Goal: Task Accomplishment & Management: Manage account settings

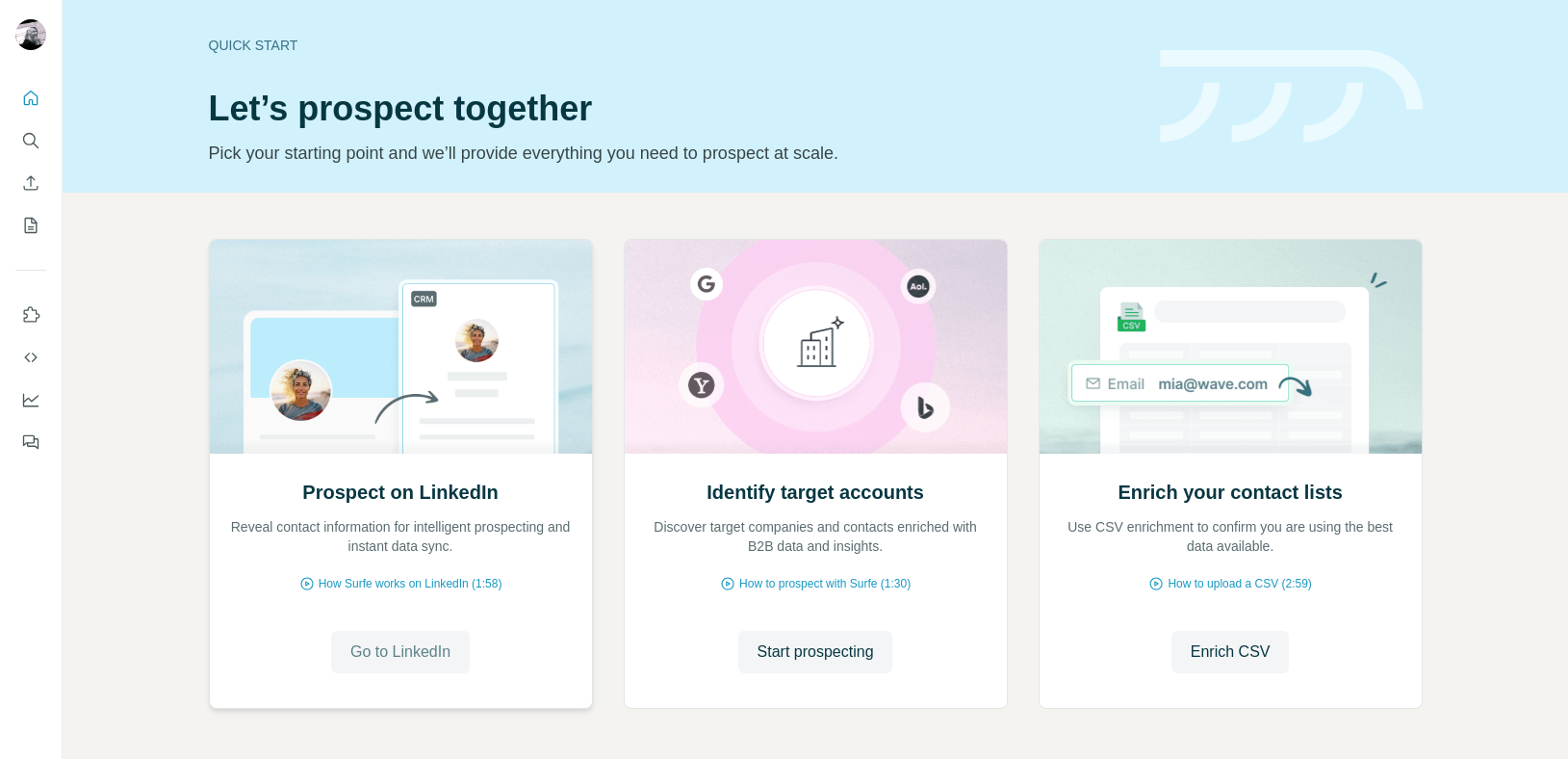
click at [406, 643] on span "Go to LinkedIn" at bounding box center [400, 651] width 100 height 23
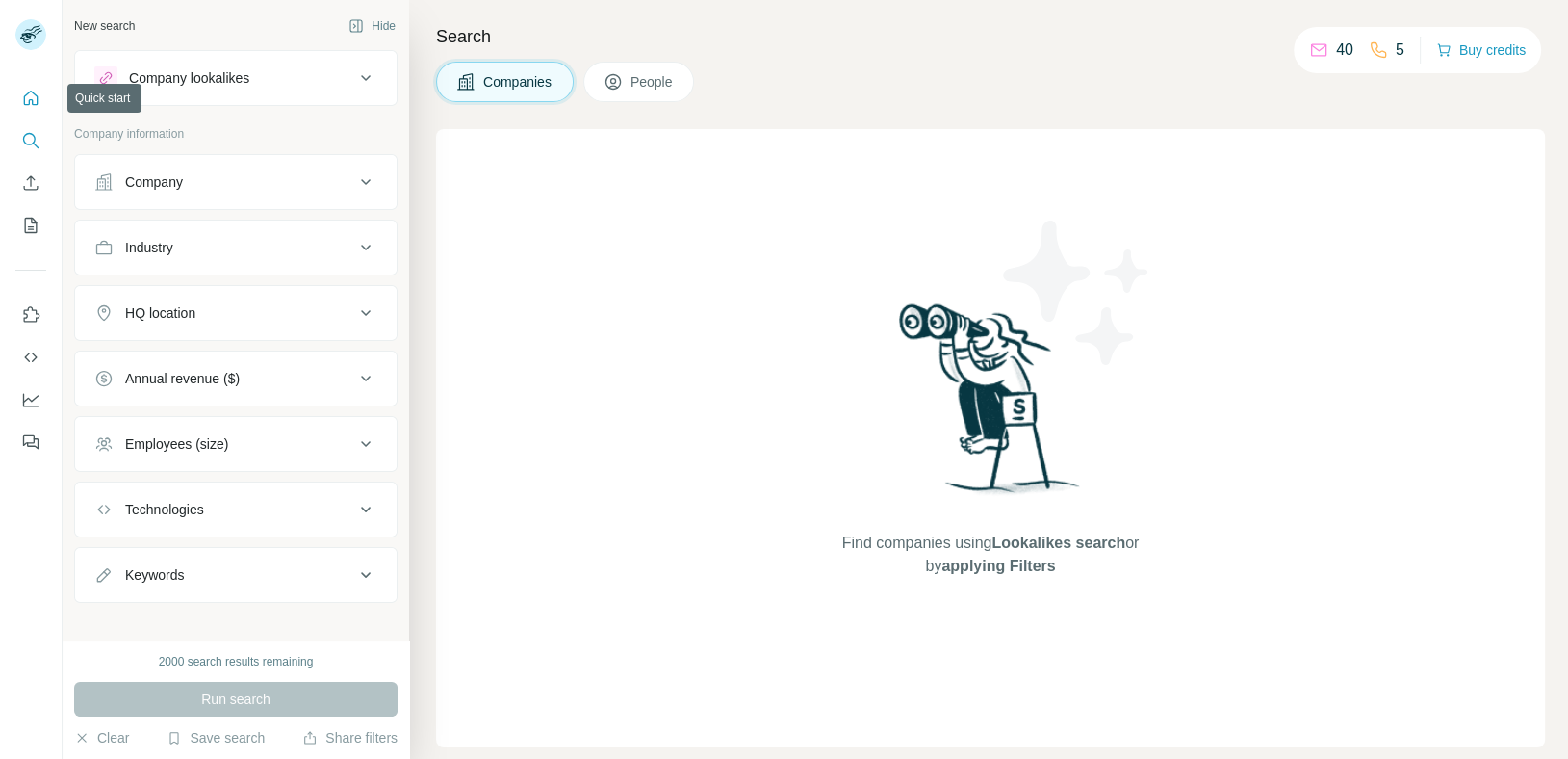
click at [29, 97] on icon "Quick start" at bounding box center [30, 97] width 19 height 19
click at [634, 84] on span "People" at bounding box center [652, 81] width 45 height 19
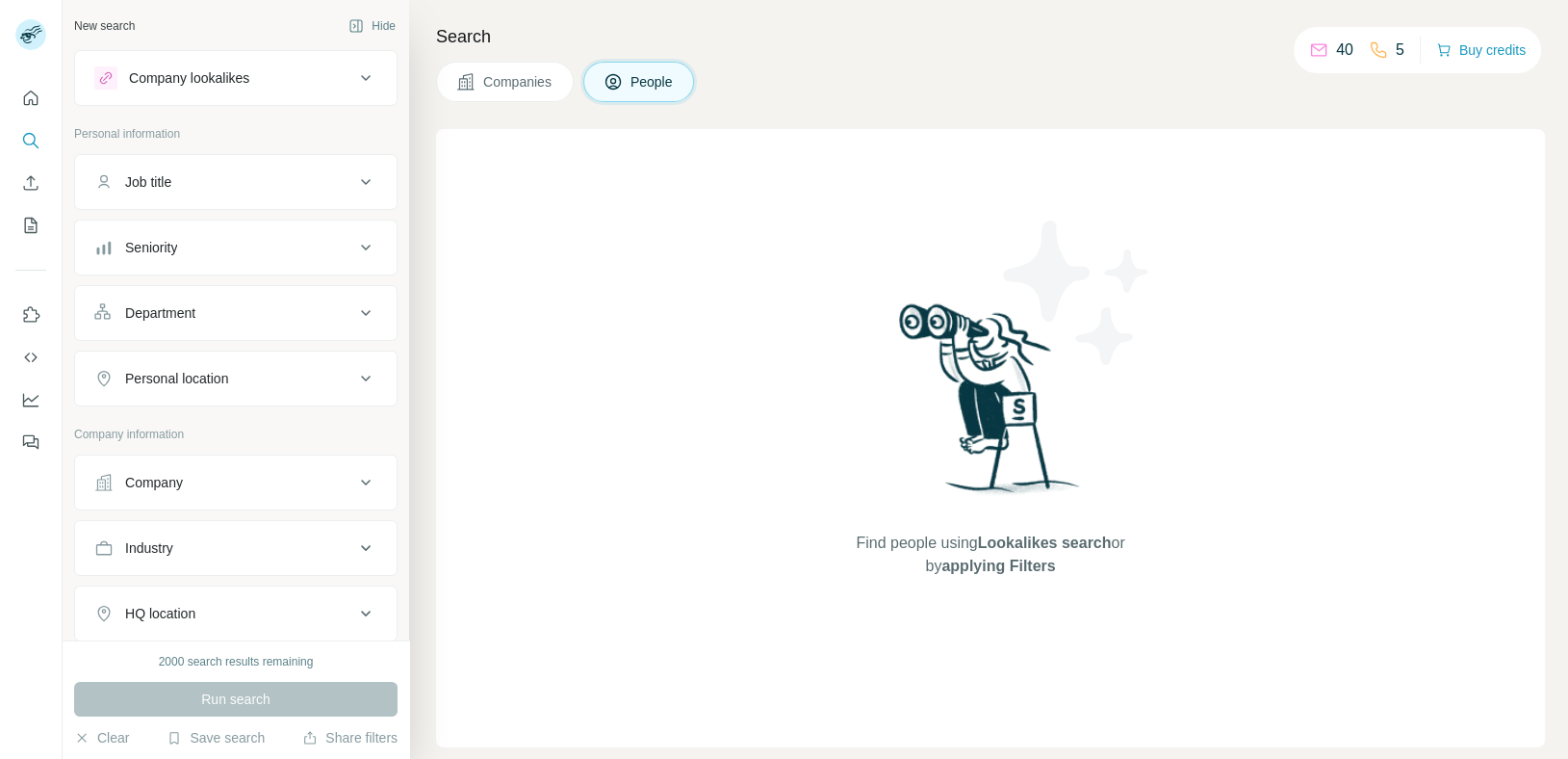
click at [510, 85] on span "Companies" at bounding box center [518, 81] width 70 height 19
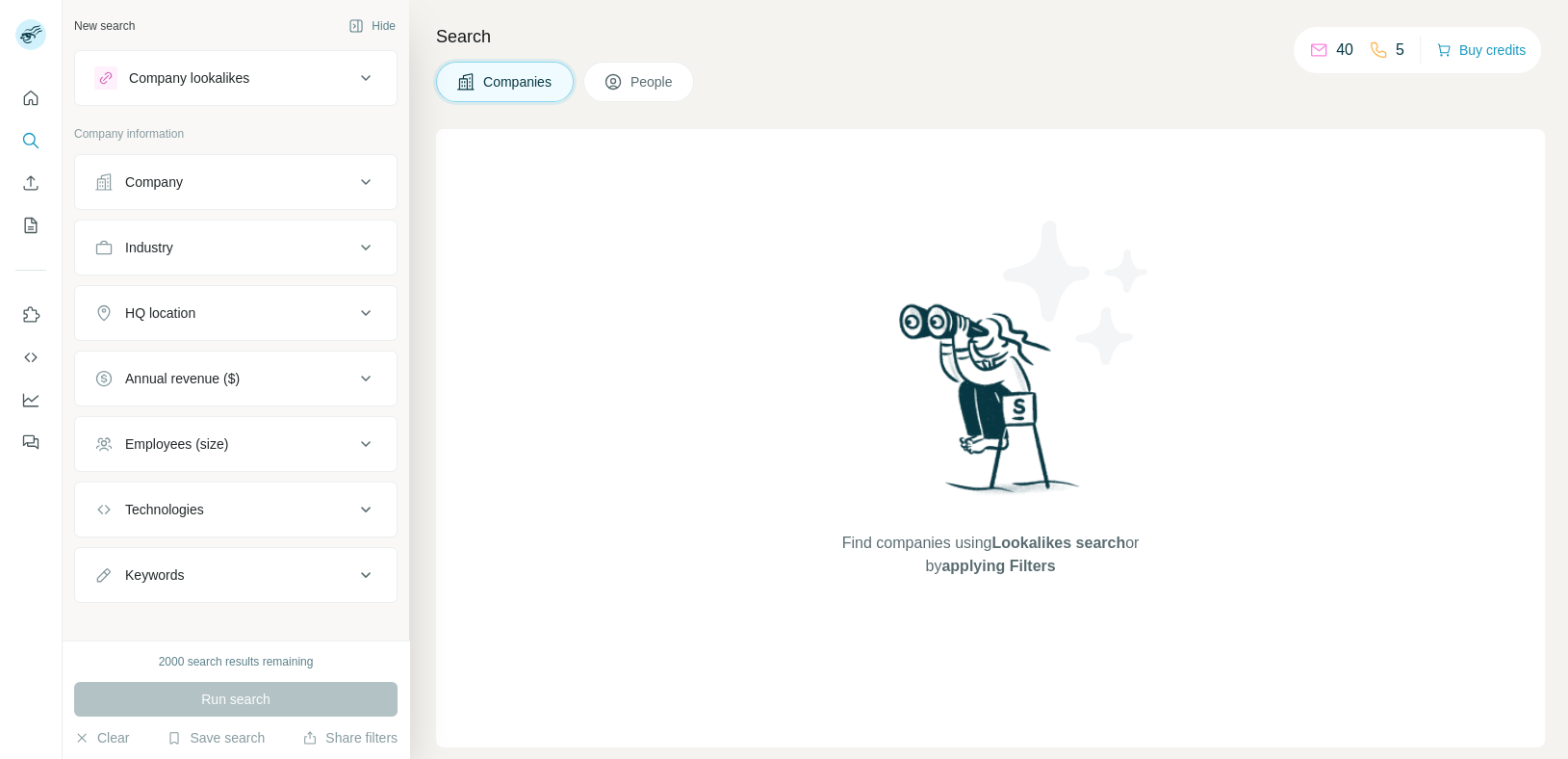
click at [1361, 225] on div "Find companies using Lookalikes search or by applying Filters" at bounding box center [990, 438] width 1108 height 618
click at [29, 91] on icon "Quick start" at bounding box center [31, 97] width 15 height 15
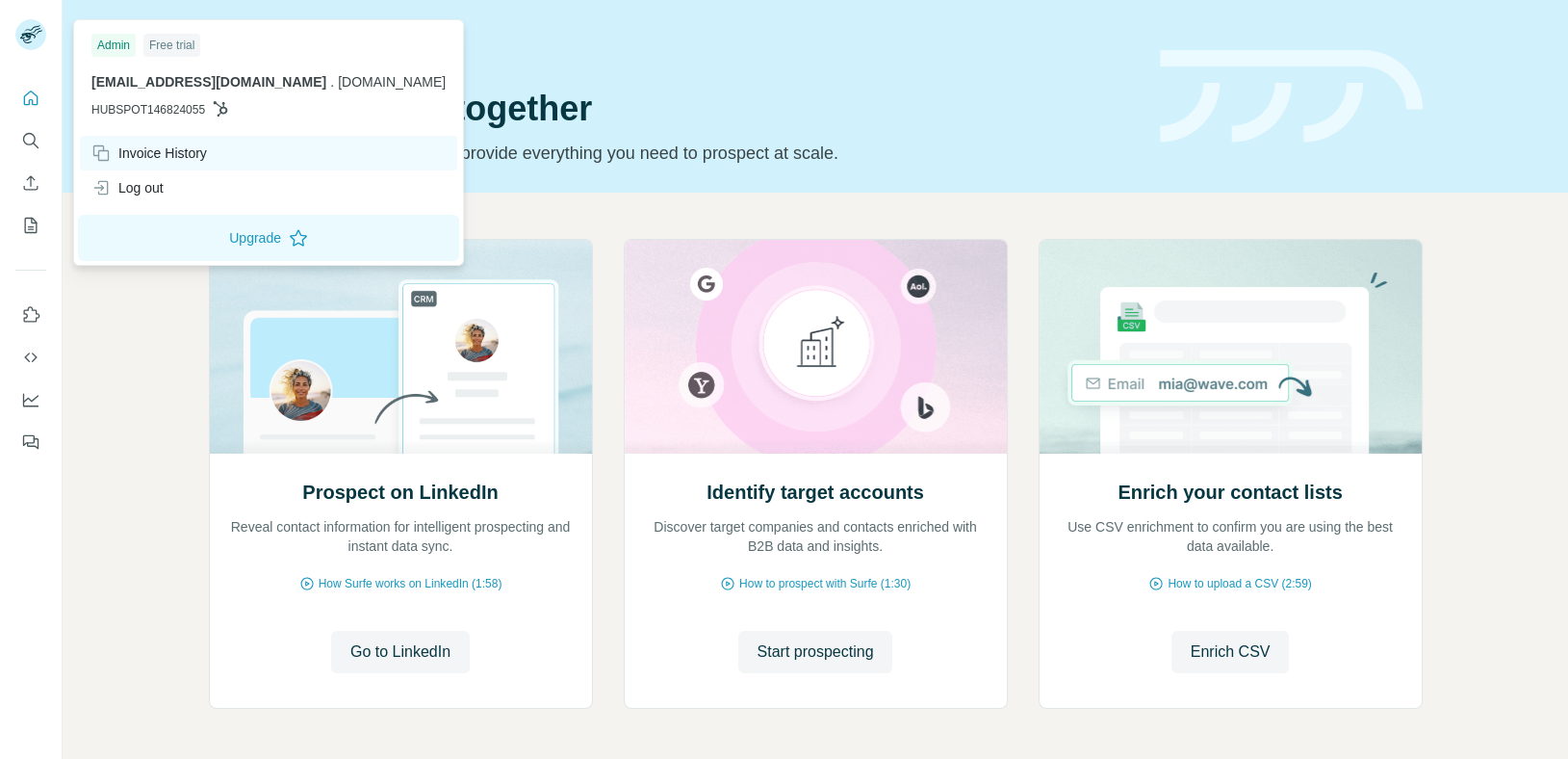
click at [187, 151] on div "Invoice History" at bounding box center [149, 153] width 116 height 19
click at [142, 155] on div "Invoice History" at bounding box center [149, 153] width 116 height 19
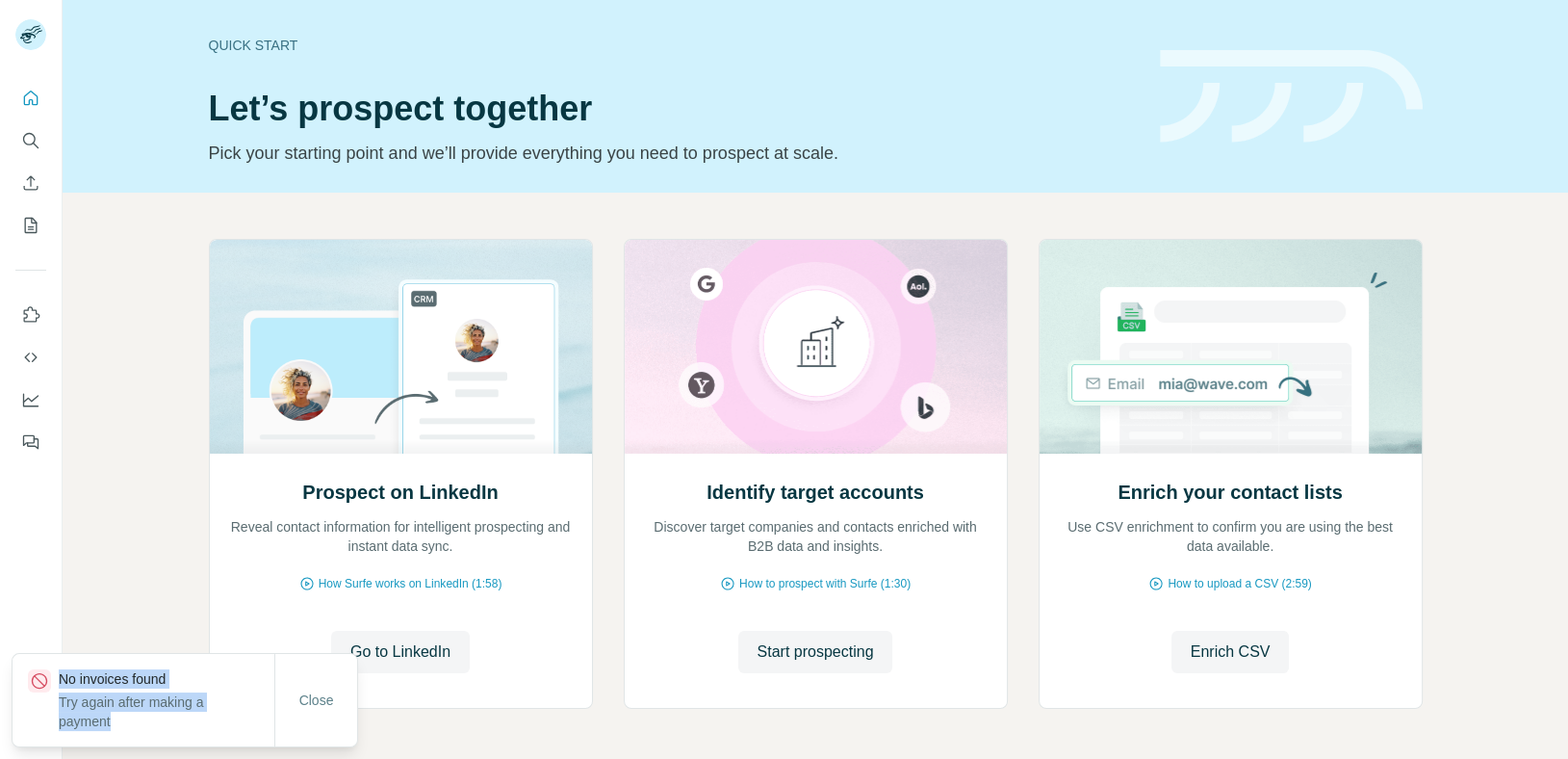
drag, startPoint x: 165, startPoint y: 722, endPoint x: 55, endPoint y: 675, distance: 119.6
click at [47, 686] on div "No invoices found Try again after making a payment" at bounding box center [151, 700] width 247 height 61
copy div "No invoices found Try again after making a payment"
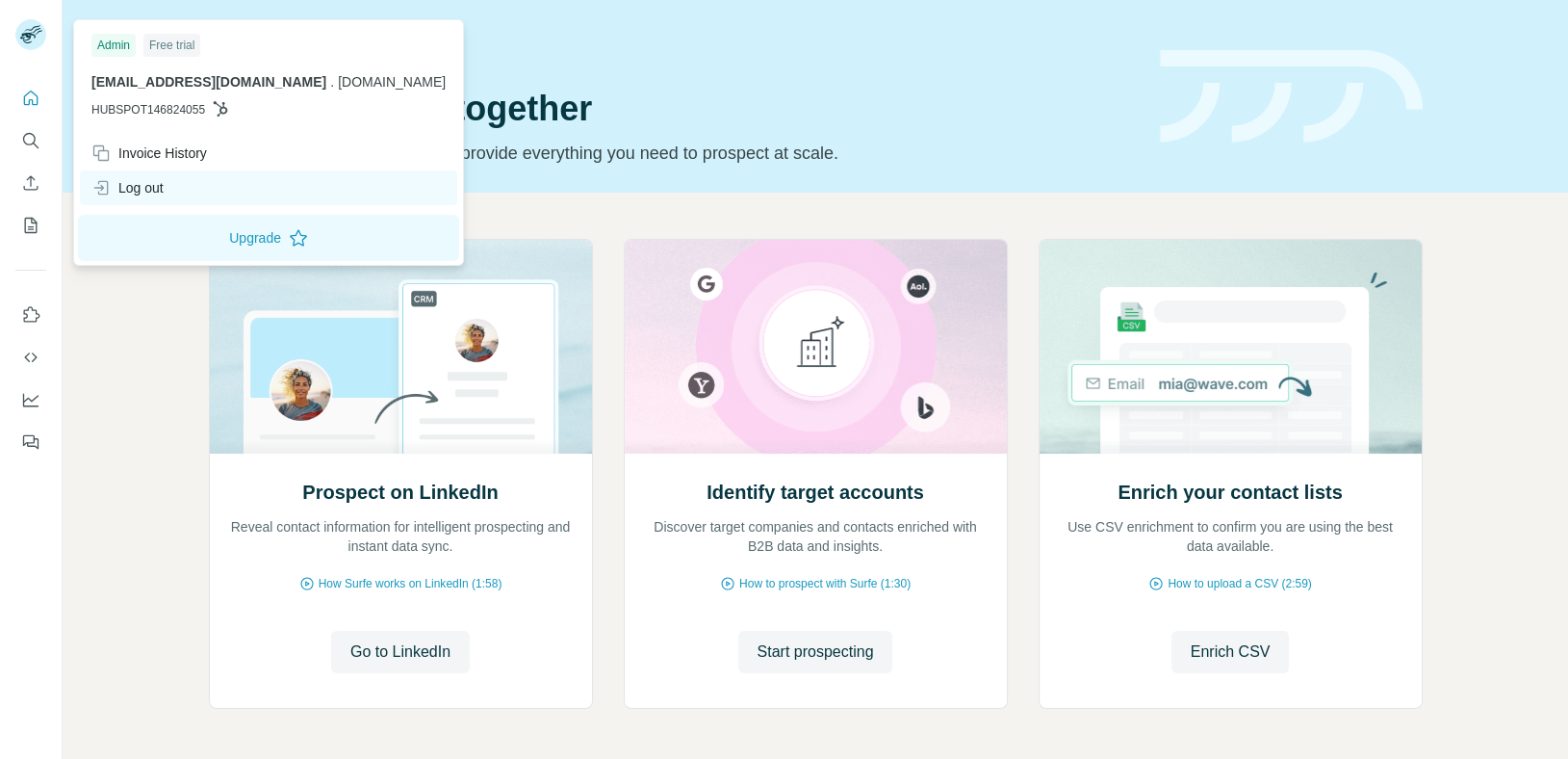
click at [128, 182] on div "Log out" at bounding box center [127, 187] width 72 height 19
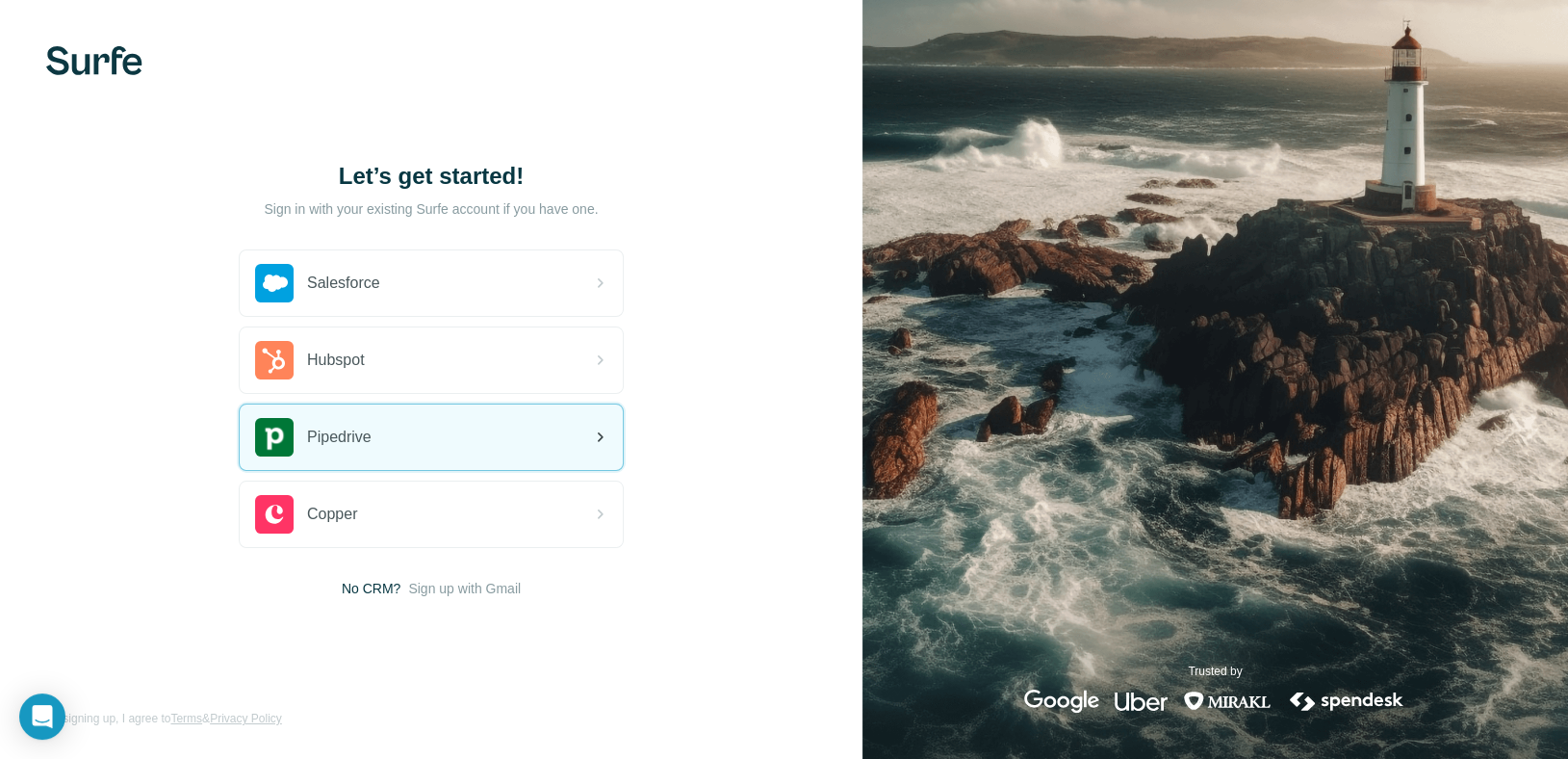
click at [360, 437] on span "Pipedrive" at bounding box center [339, 436] width 64 height 23
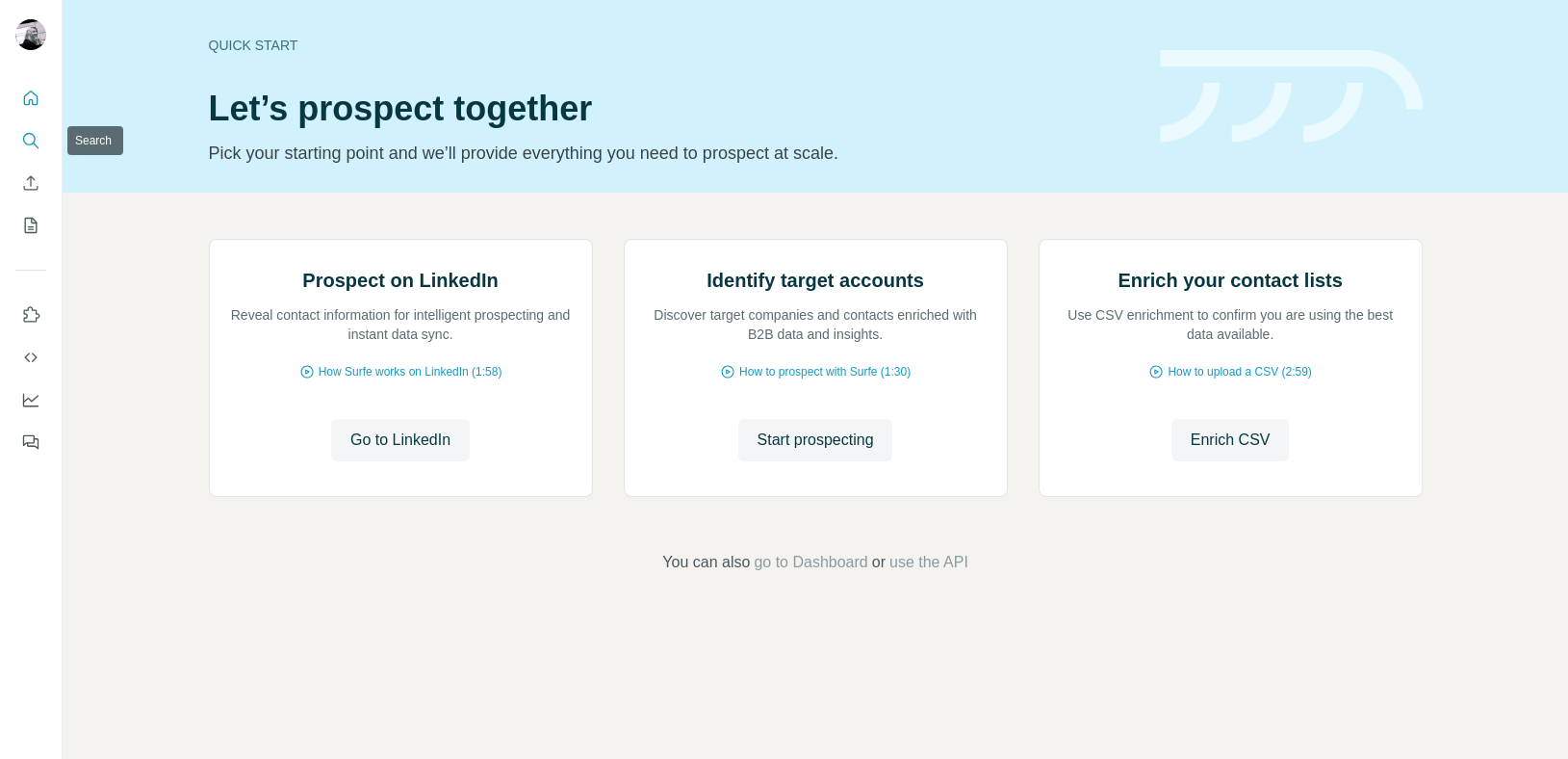
click at [27, 141] on icon "Search" at bounding box center [30, 140] width 19 height 19
